Goal: Information Seeking & Learning: Learn about a topic

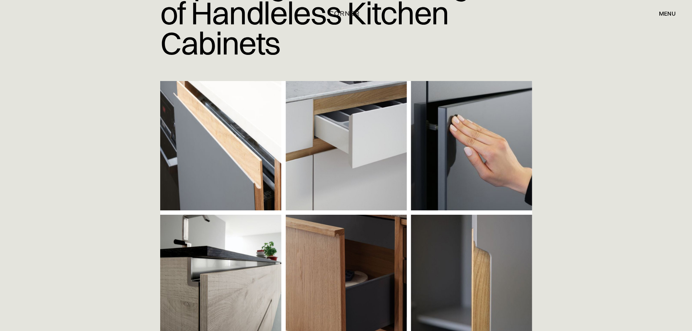
scroll to position [182, 0]
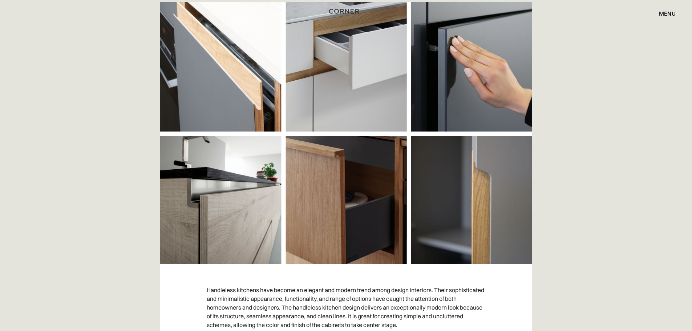
click at [344, 9] on img "home" at bounding box center [344, 11] width 30 height 9
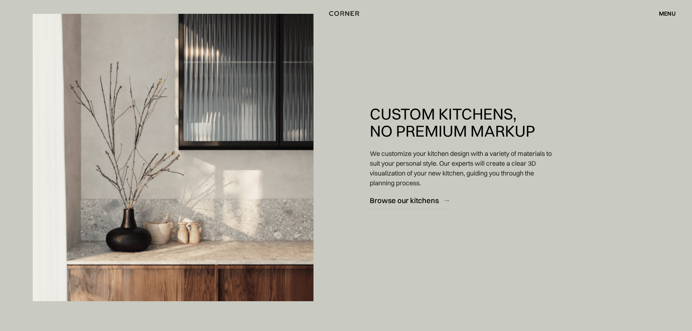
scroll to position [1236, 0]
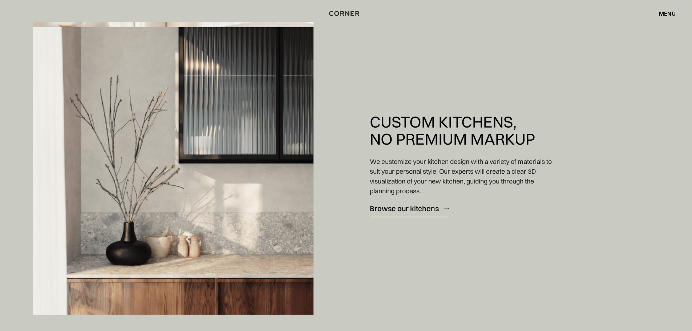
click at [415, 210] on div "Browse our kitchens" at bounding box center [404, 209] width 69 height 10
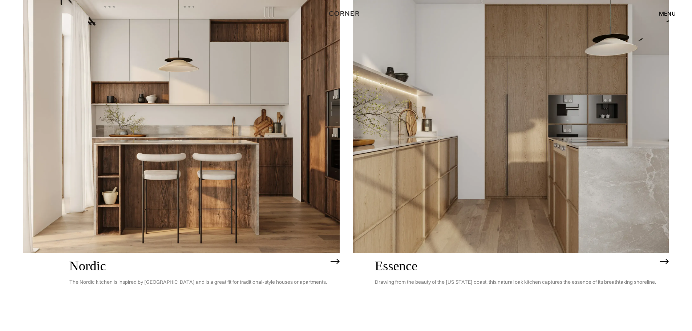
scroll to position [109, 0]
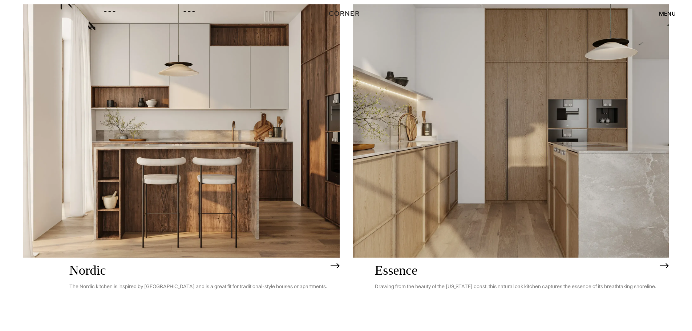
click at [556, 193] on img at bounding box center [511, 130] width 317 height 253
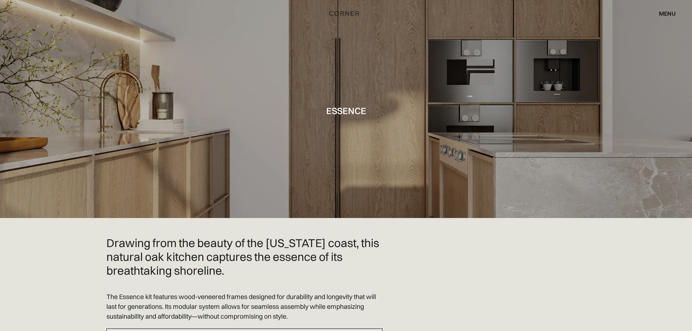
click at [492, 97] on div at bounding box center [346, 109] width 692 height 218
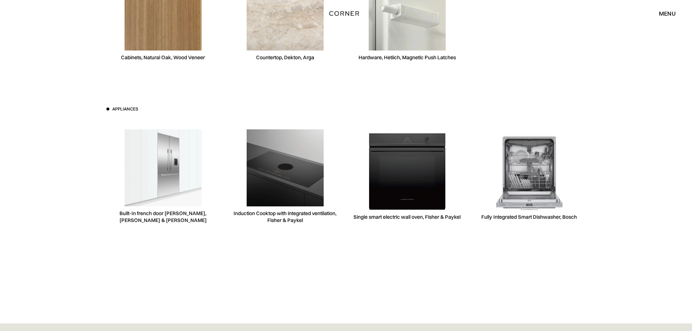
scroll to position [2100, 0]
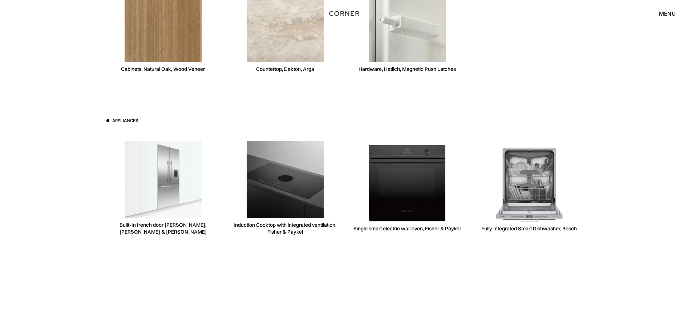
click at [427, 206] on img at bounding box center [407, 183] width 77 height 77
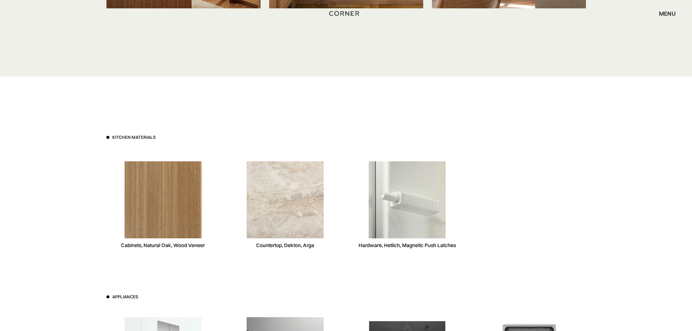
scroll to position [1918, 0]
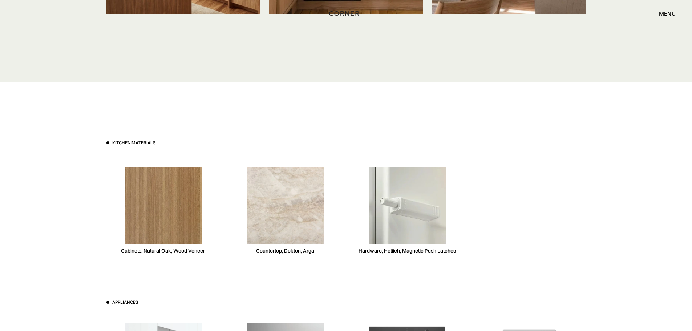
click at [662, 13] on div "menu" at bounding box center [667, 14] width 17 height 6
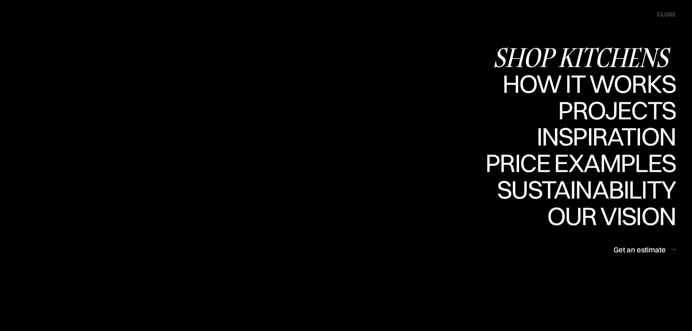
click at [607, 58] on div "Shop Kitchens" at bounding box center [584, 56] width 183 height 25
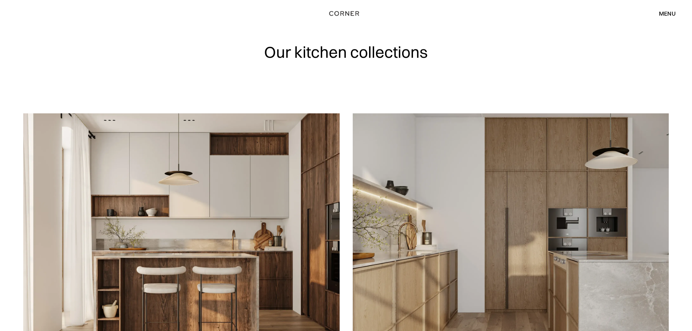
click at [559, 232] on img at bounding box center [511, 239] width 317 height 253
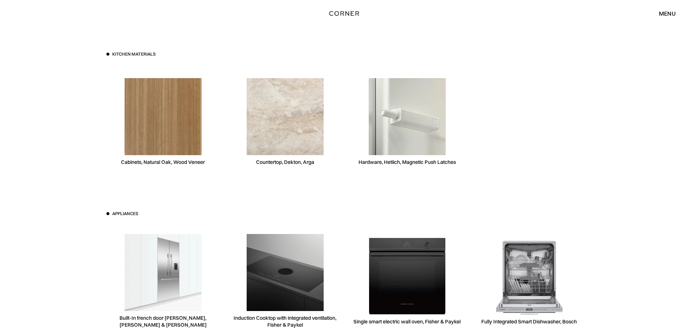
scroll to position [2036, 0]
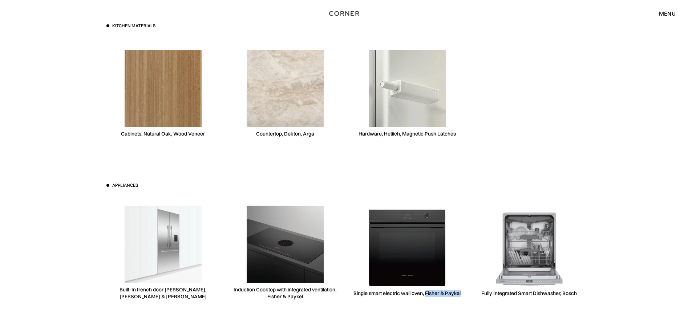
drag, startPoint x: 426, startPoint y: 293, endPoint x: 461, endPoint y: 293, distance: 35.3
click at [461, 293] on div "Single smart electric wall oven, Fisher & Paykel" at bounding box center [407, 293] width 107 height 7
copy div "[PERSON_NAME] & Paykel"
